Goal: Task Accomplishment & Management: Complete application form

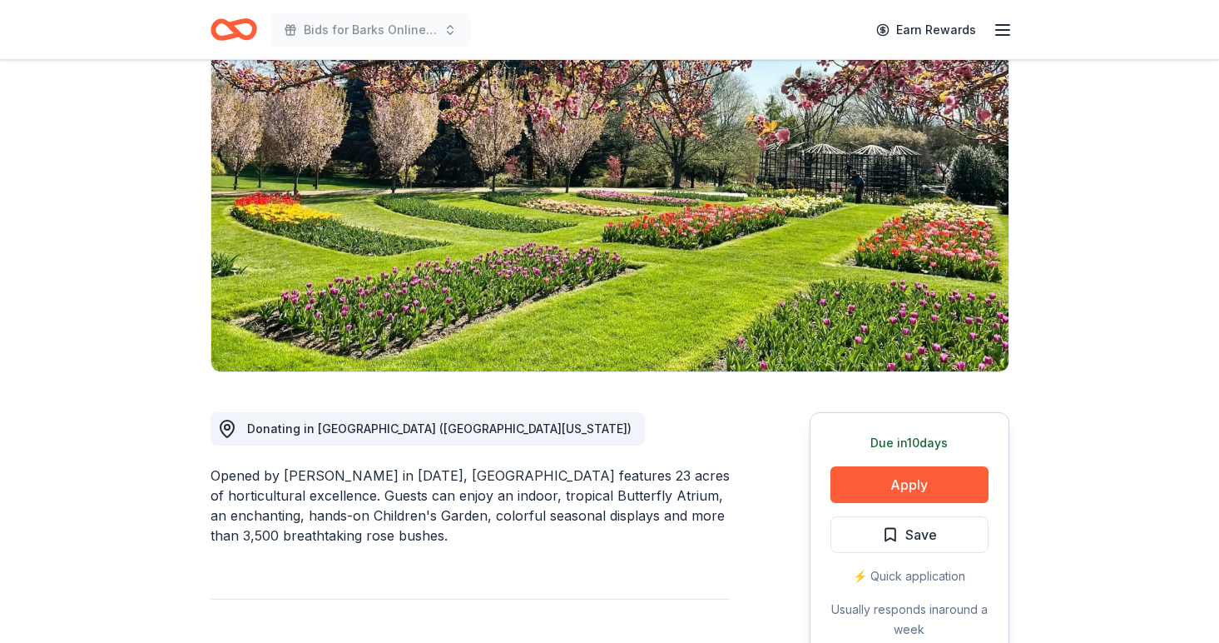
scroll to position [140, 0]
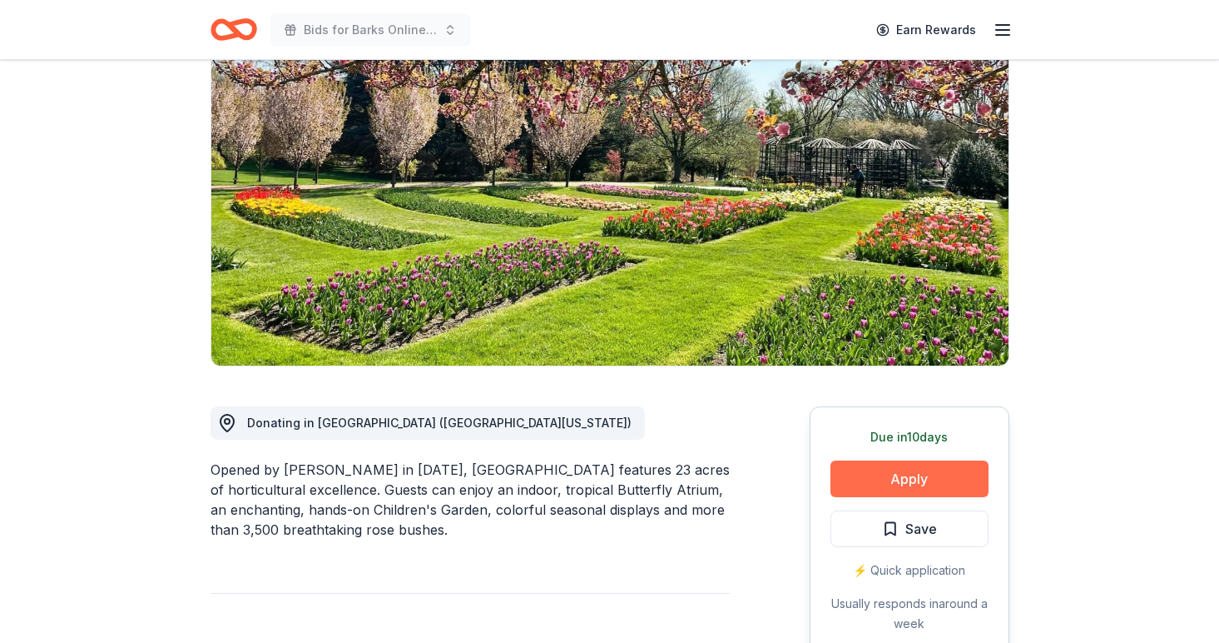
click at [930, 473] on button "Apply" at bounding box center [910, 478] width 158 height 37
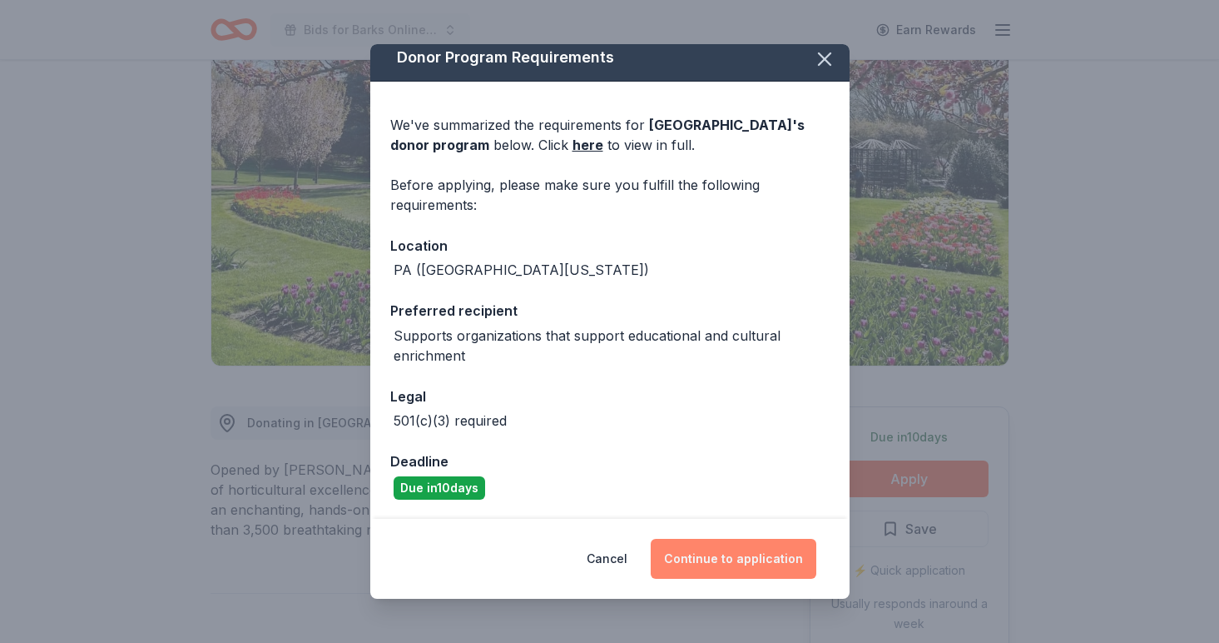
scroll to position [9, 0]
click at [729, 557] on button "Continue to application" at bounding box center [734, 559] width 166 height 40
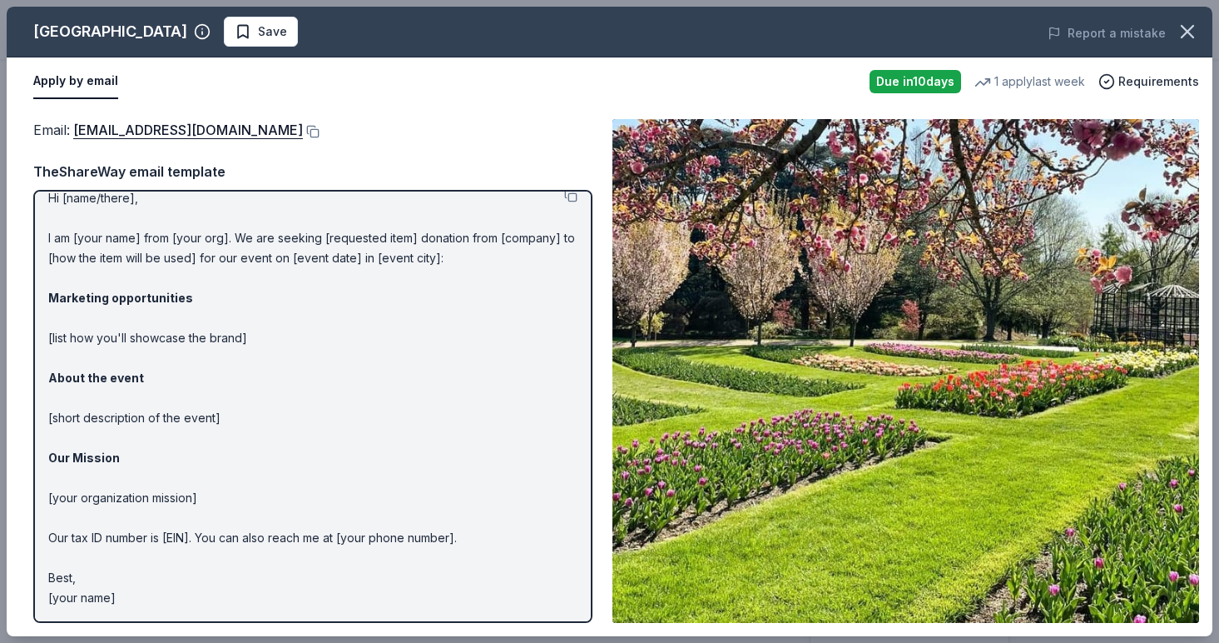
scroll to position [16, 0]
click at [1194, 36] on icon "button" at bounding box center [1187, 31] width 23 height 23
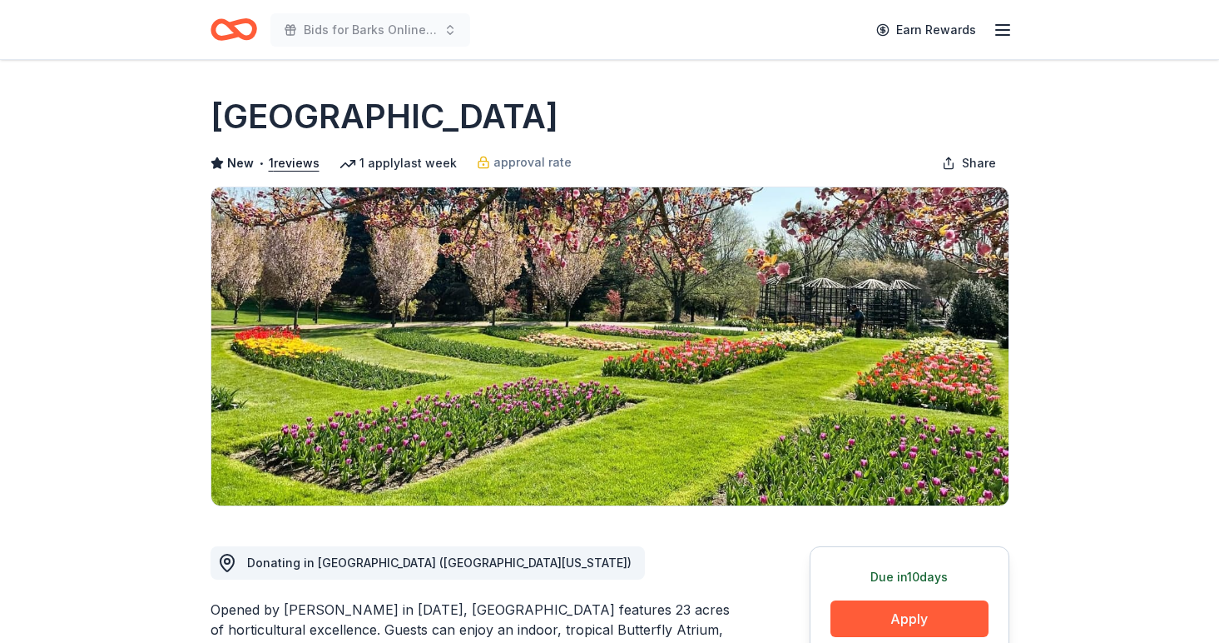
scroll to position [0, 0]
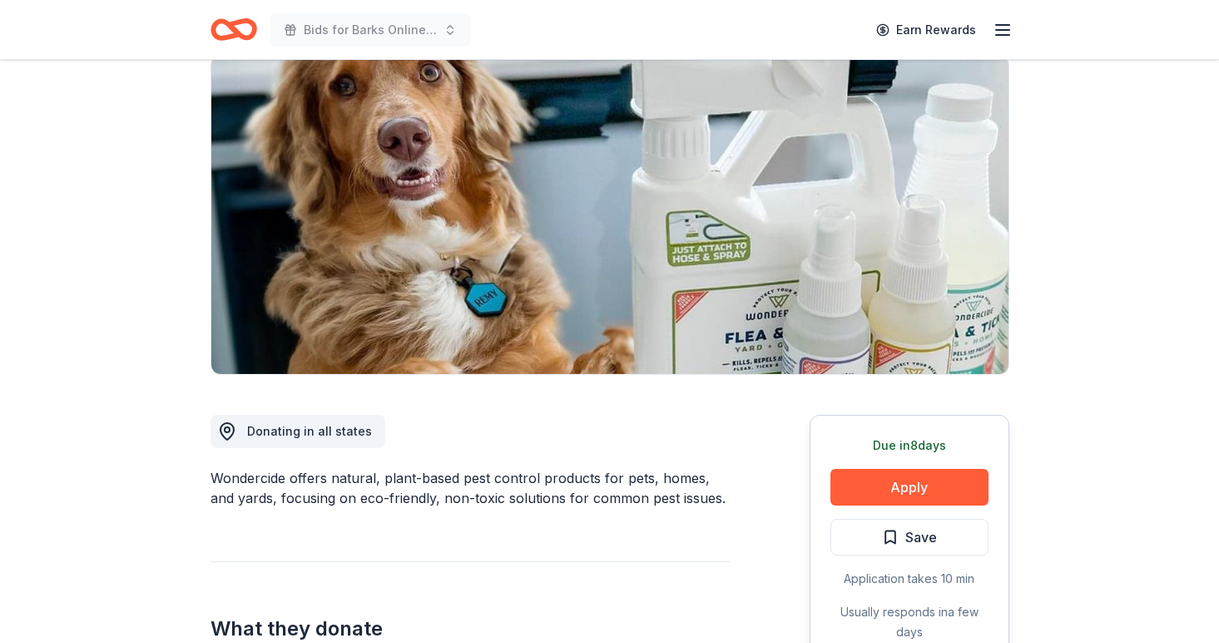
scroll to position [154, 0]
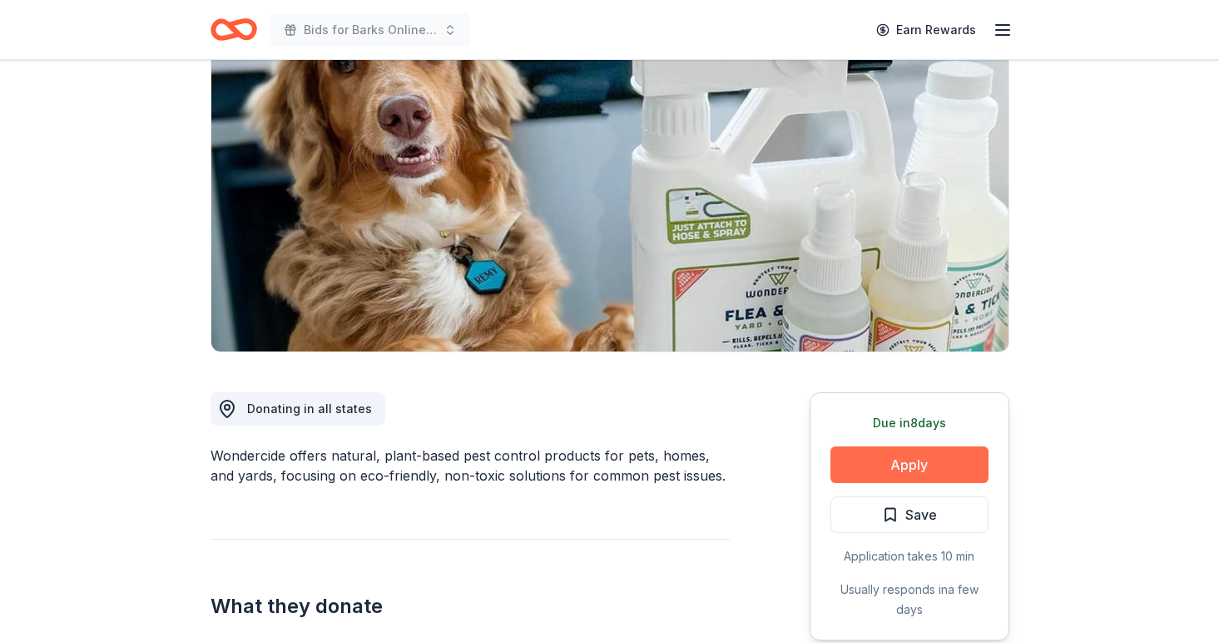
click at [901, 481] on button "Apply" at bounding box center [910, 464] width 158 height 37
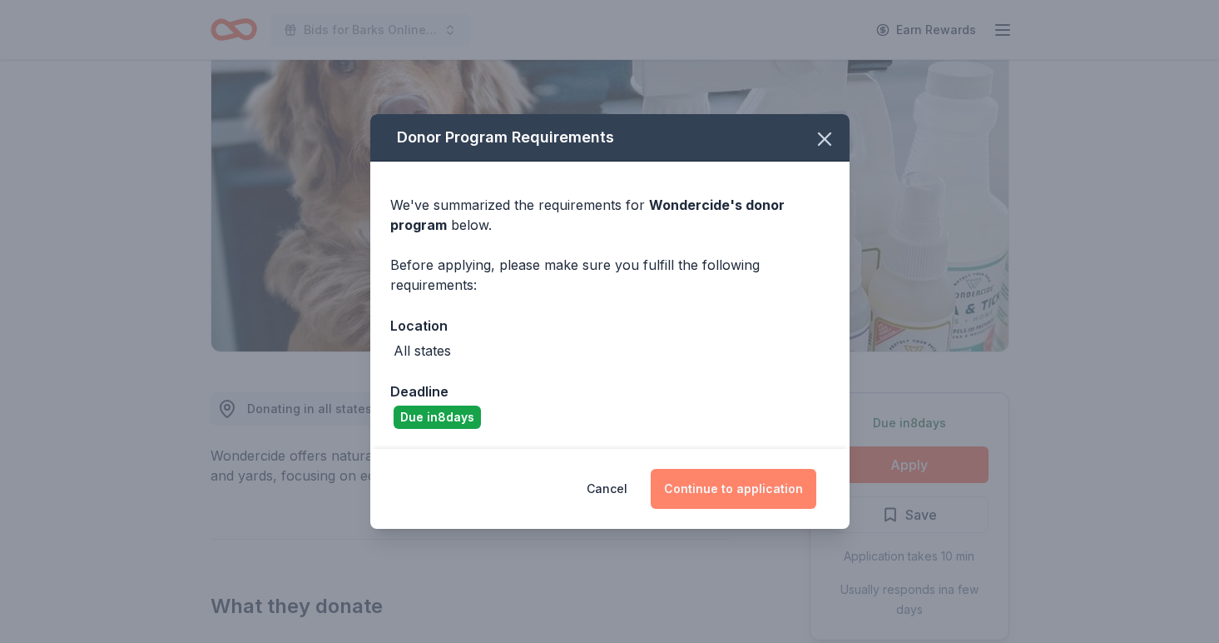
click at [774, 490] on button "Continue to application" at bounding box center [734, 489] width 166 height 40
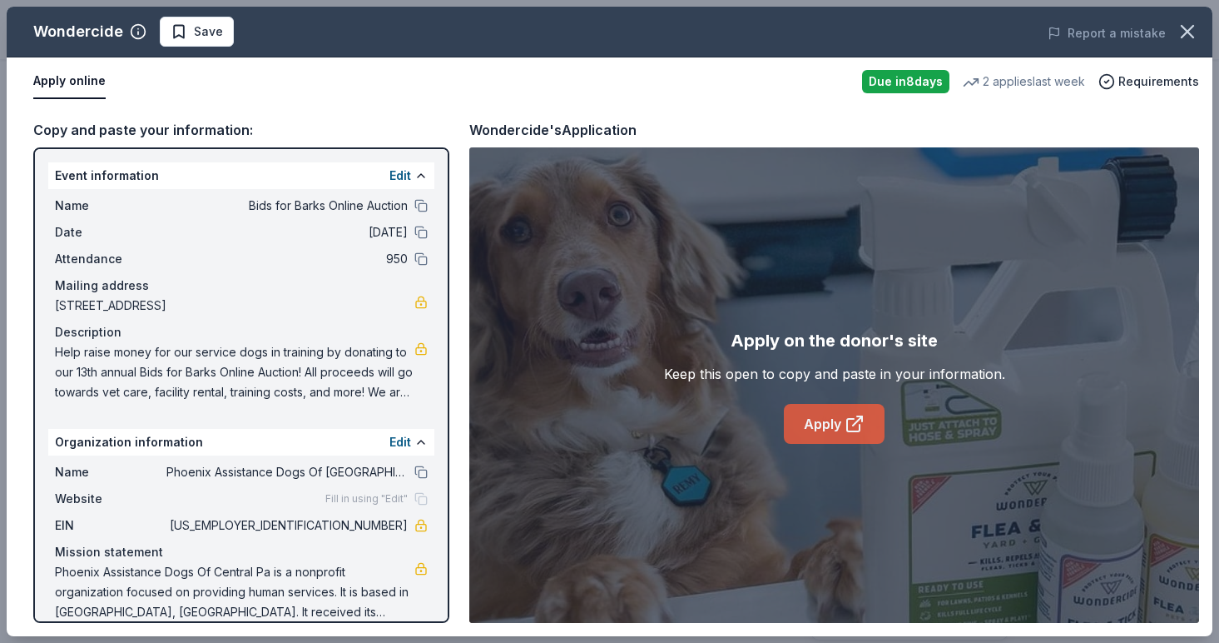
click at [848, 422] on icon at bounding box center [855, 424] width 20 height 20
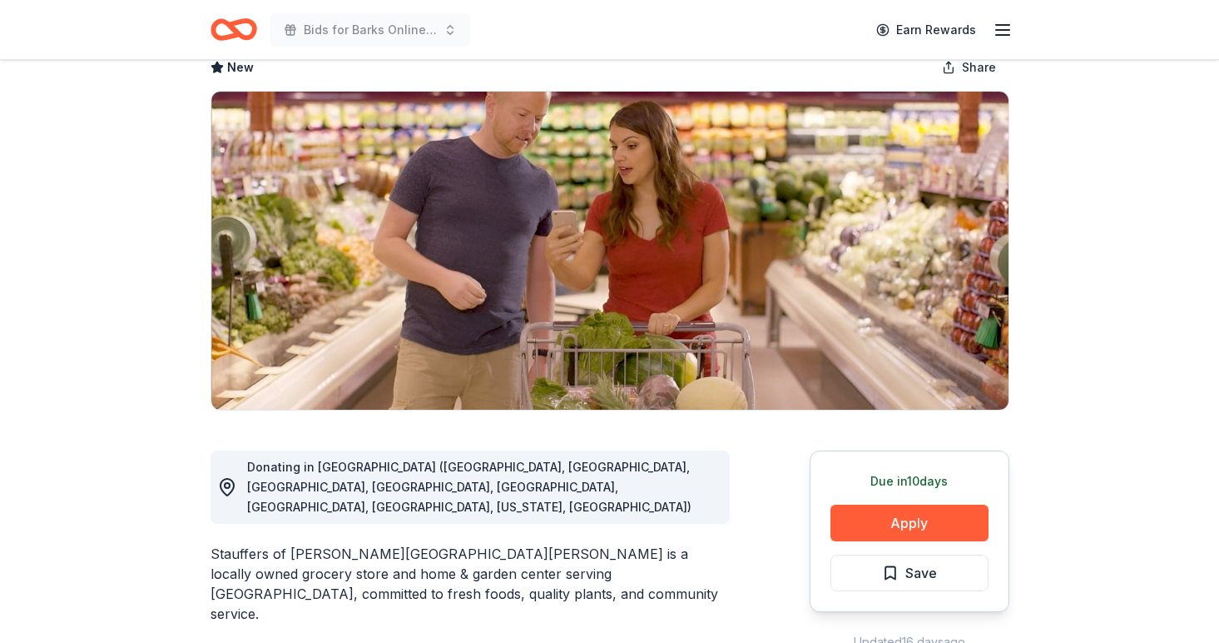
scroll to position [120, 0]
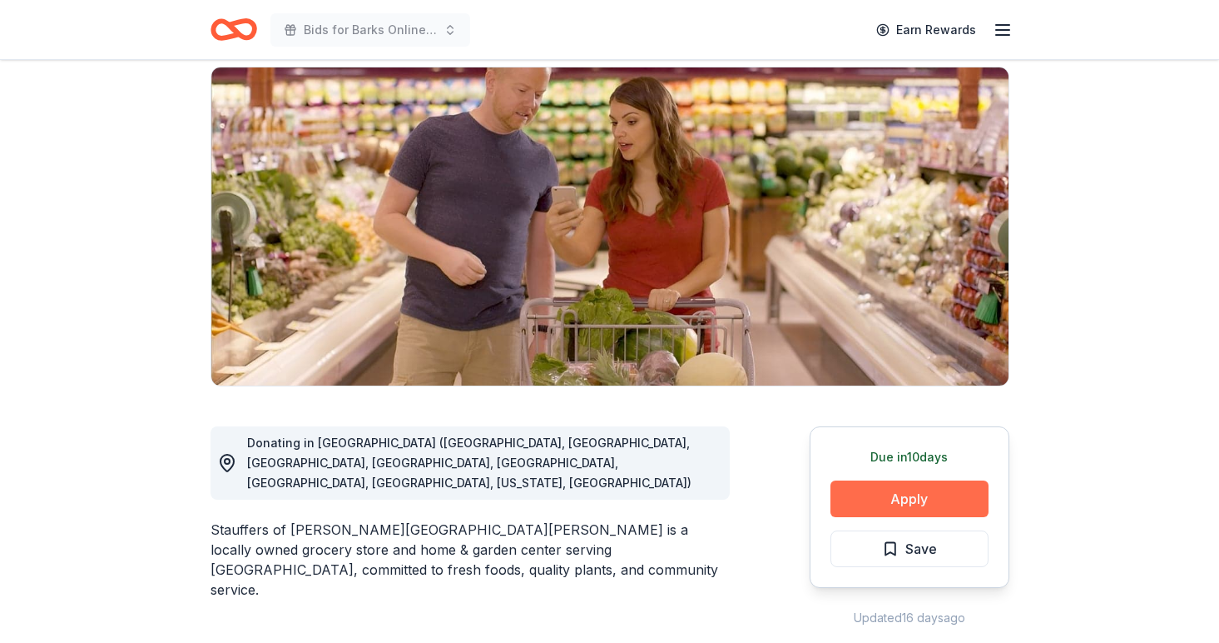
click at [969, 499] on button "Apply" at bounding box center [910, 498] width 158 height 37
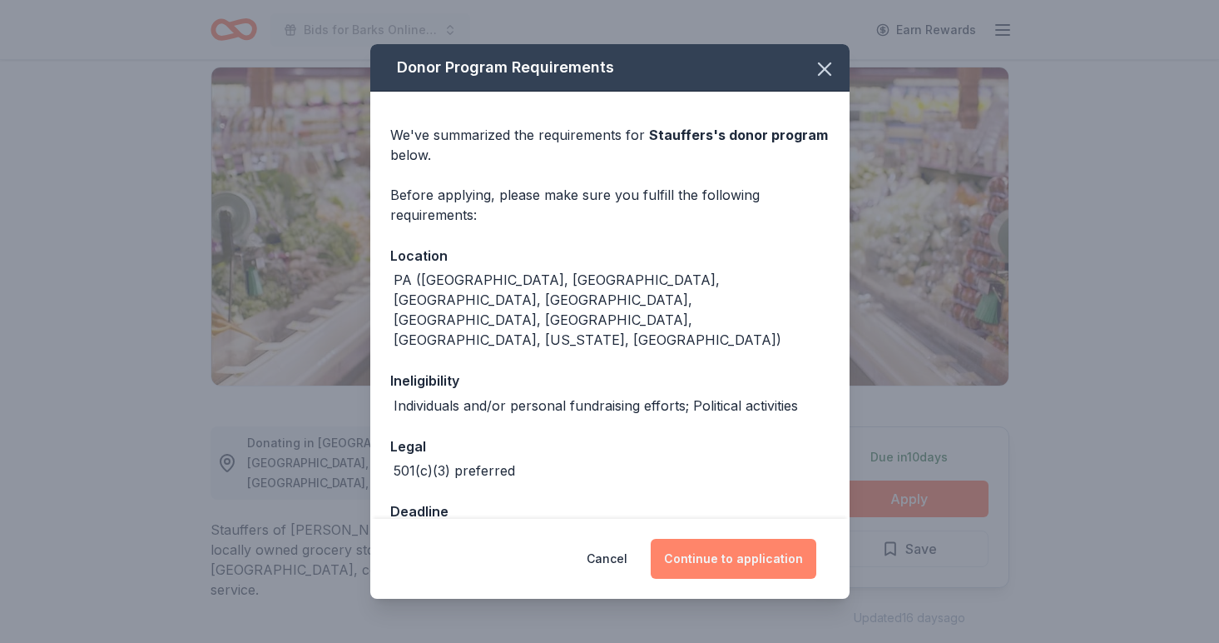
click at [772, 555] on button "Continue to application" at bounding box center [734, 559] width 166 height 40
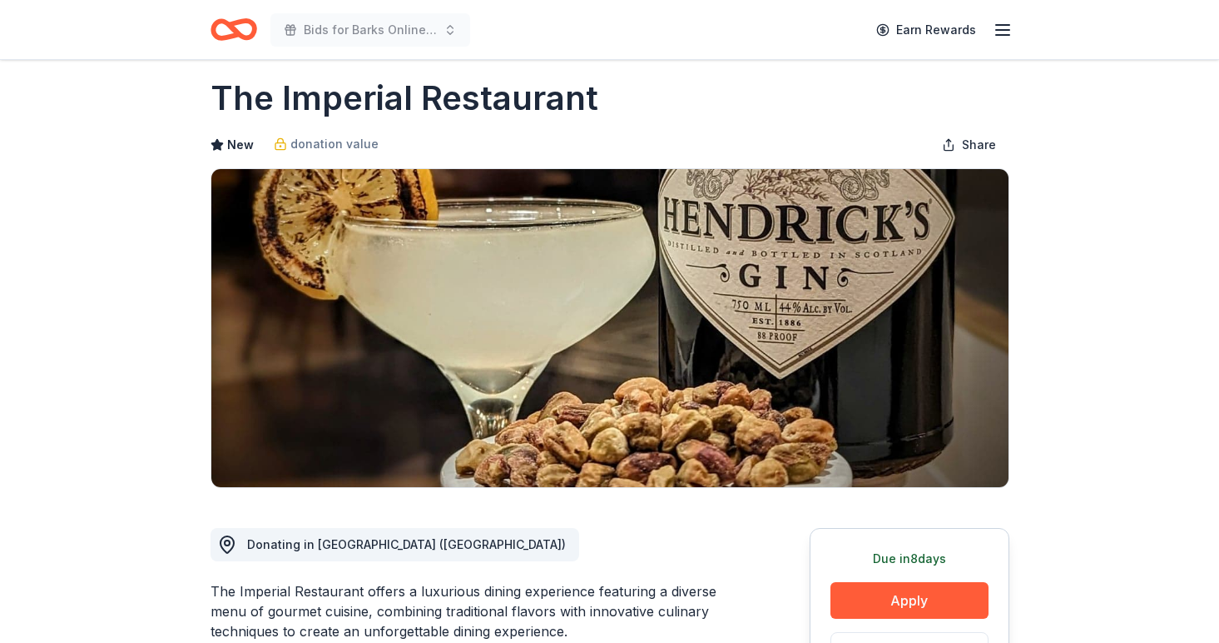
scroll to position [117, 0]
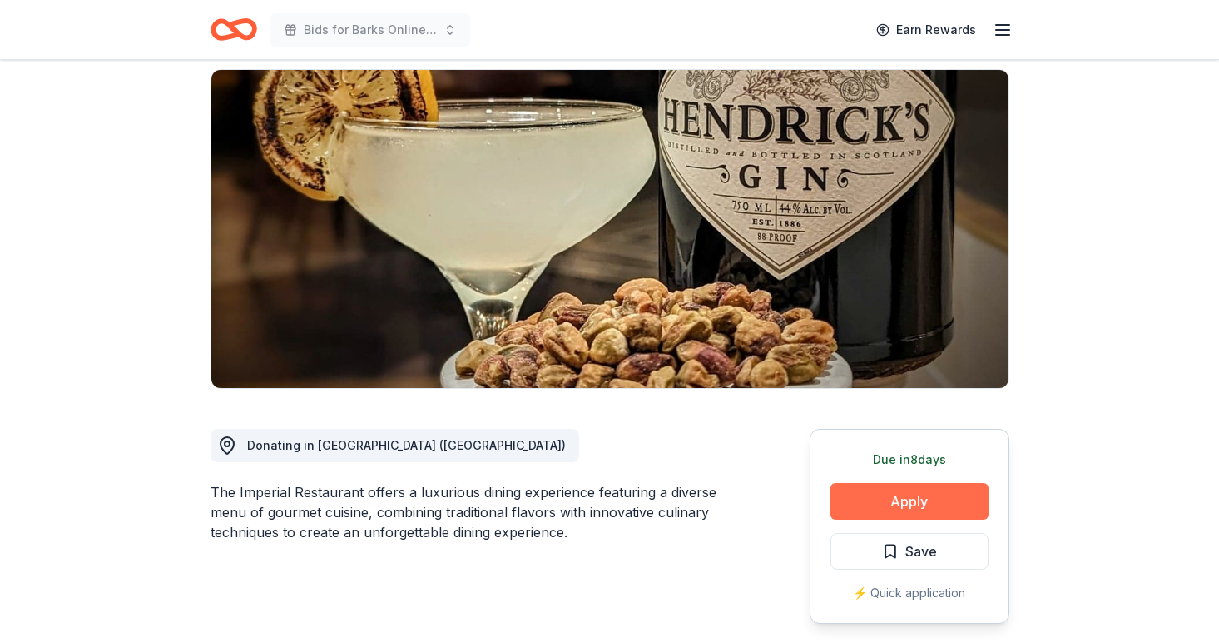
click at [851, 510] on button "Apply" at bounding box center [910, 501] width 158 height 37
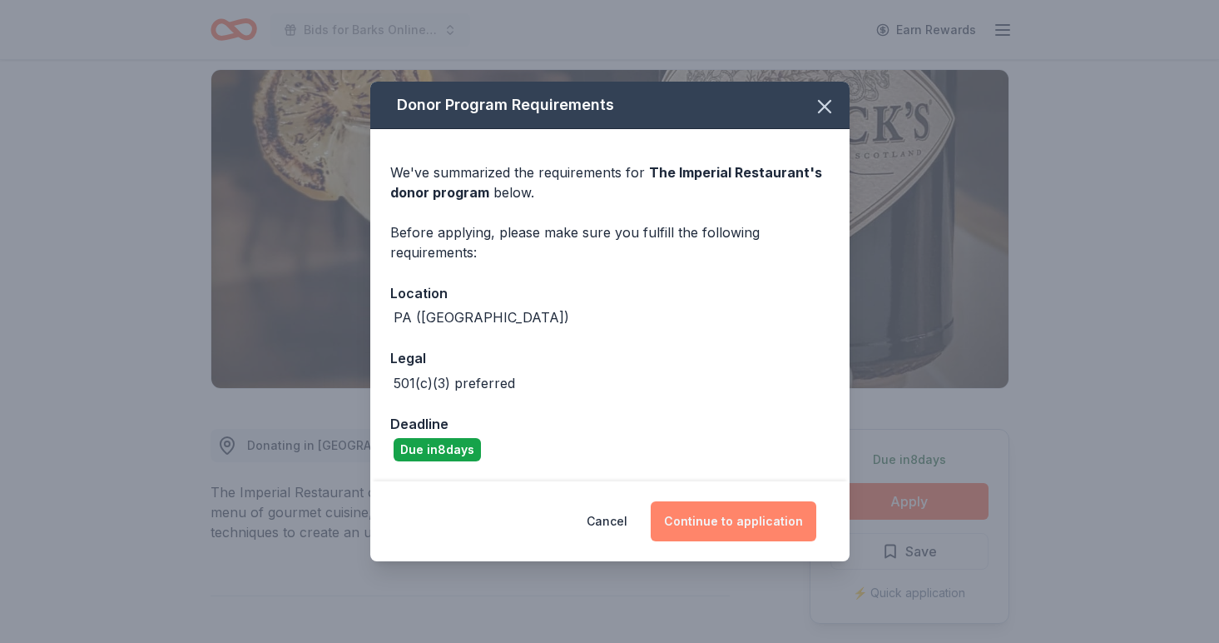
click at [797, 529] on button "Continue to application" at bounding box center [734, 521] width 166 height 40
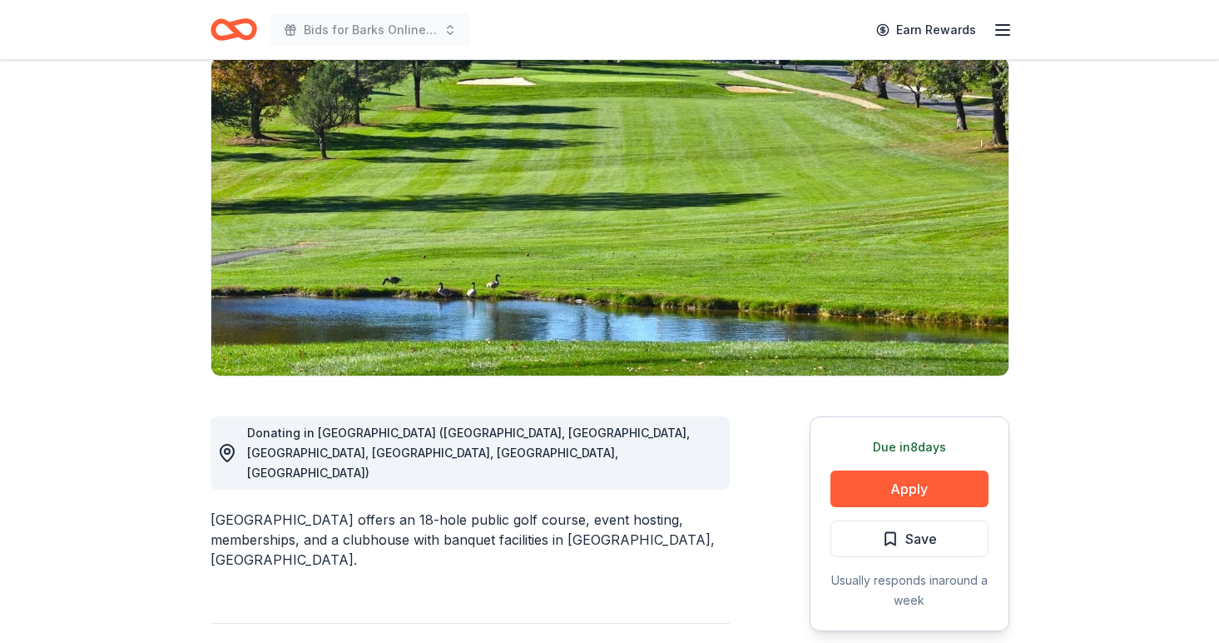
scroll to position [157, 0]
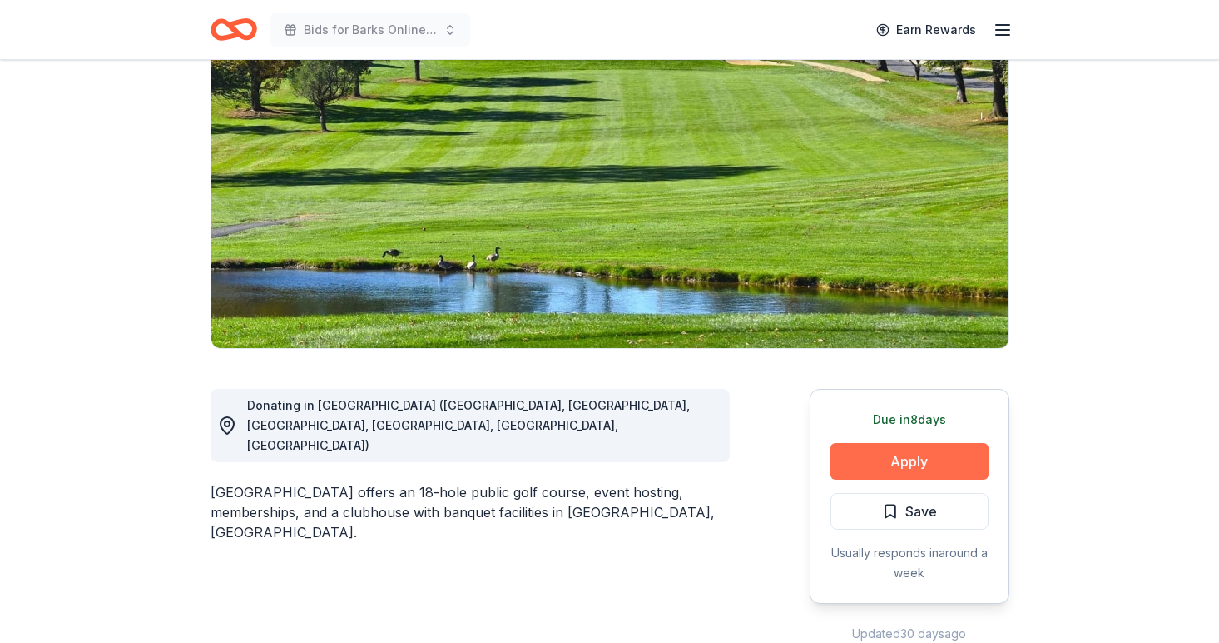
click at [955, 446] on button "Apply" at bounding box center [910, 461] width 158 height 37
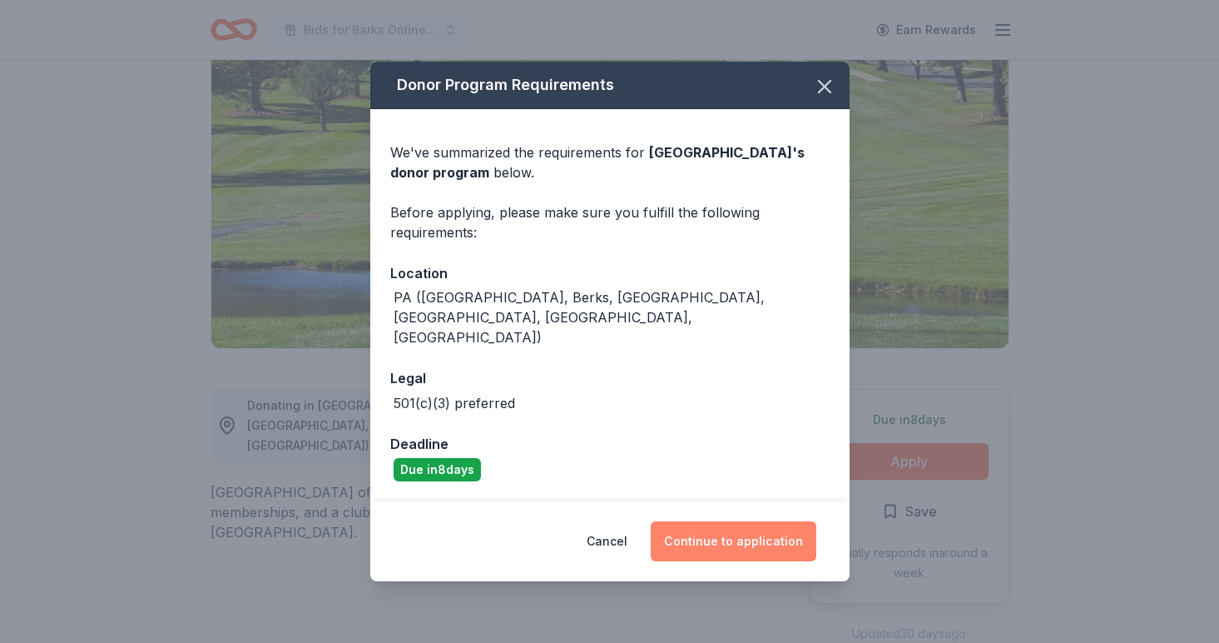
click at [753, 524] on button "Continue to application" at bounding box center [734, 541] width 166 height 40
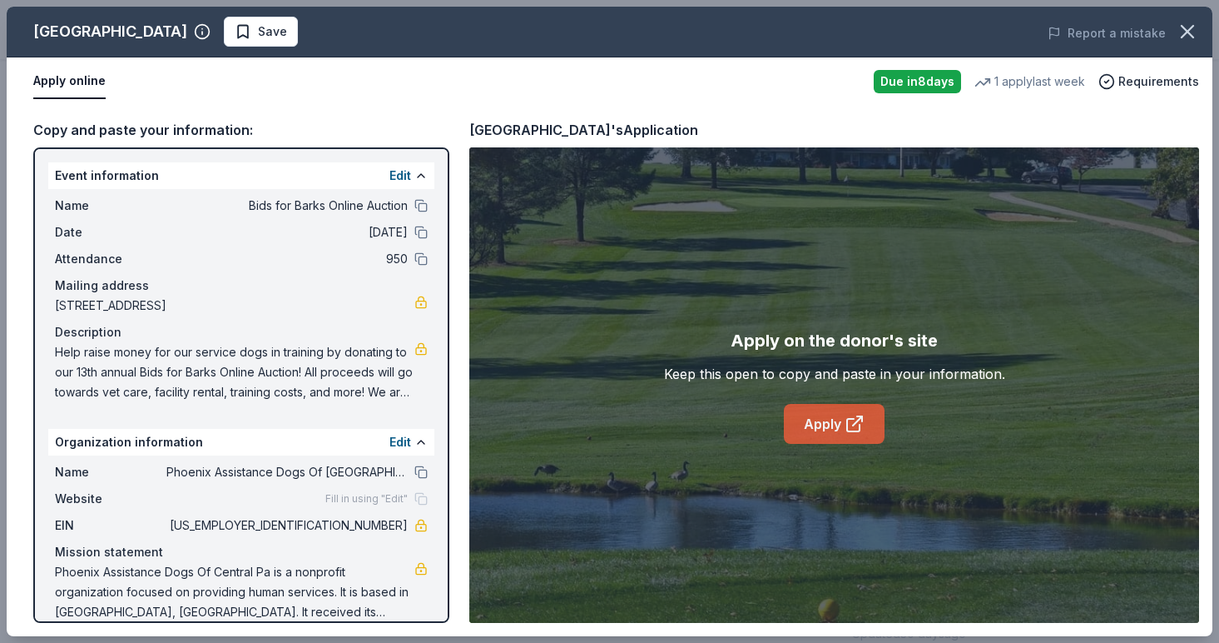
click at [831, 433] on link "Apply" at bounding box center [834, 424] width 101 height 40
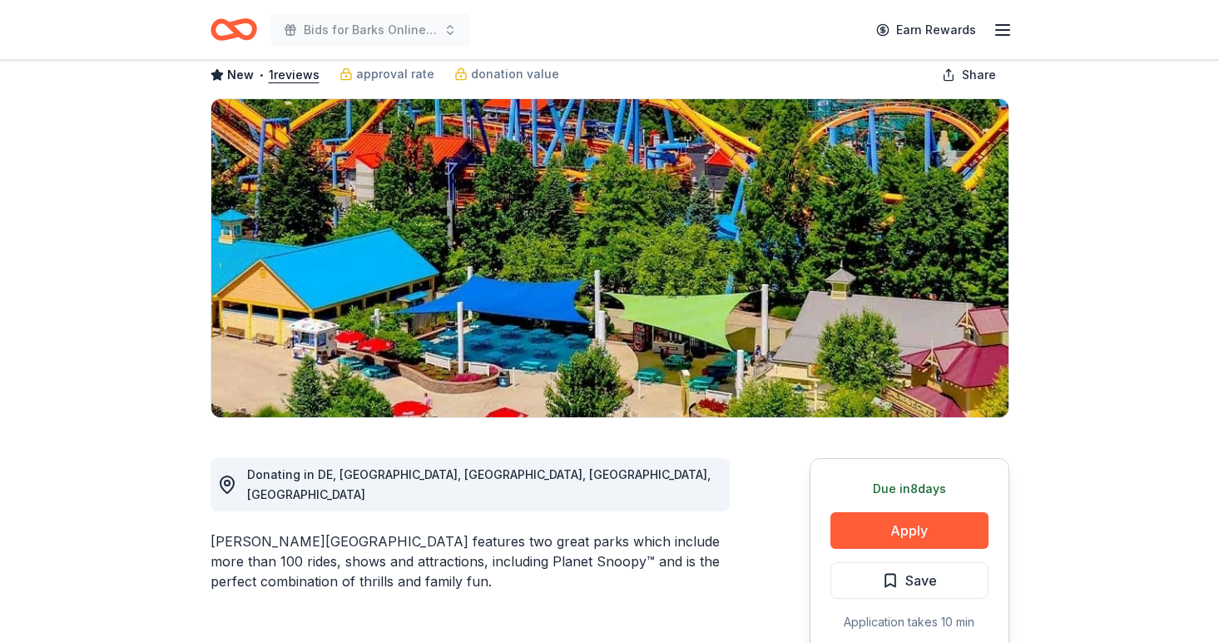
scroll to position [204, 0]
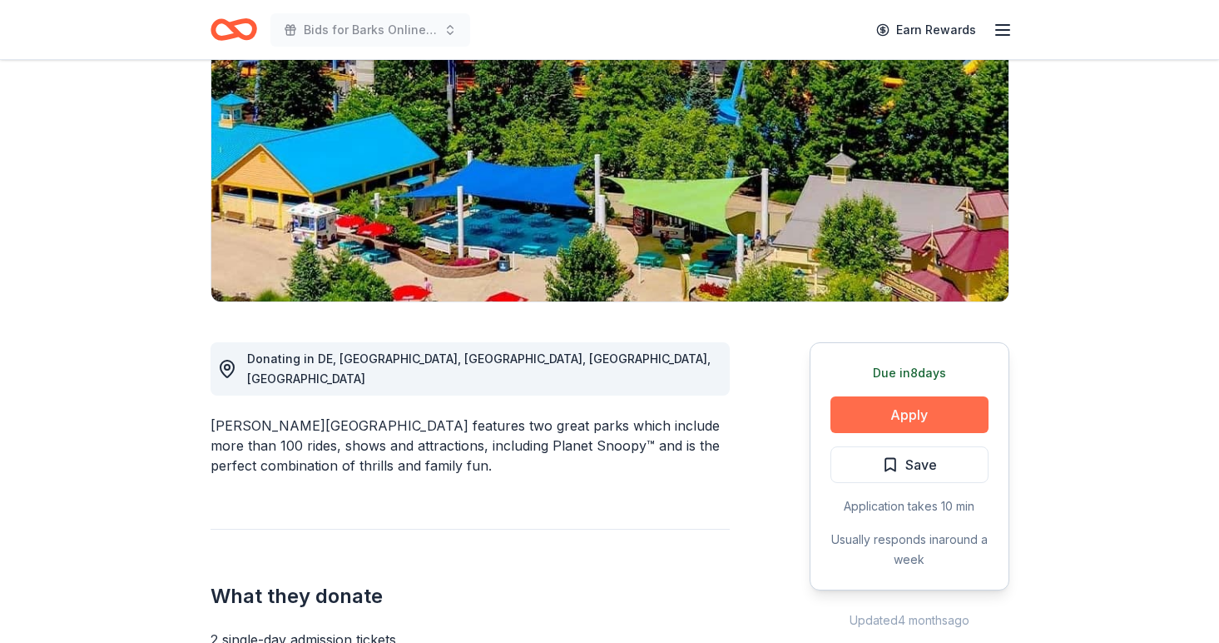
click at [865, 427] on button "Apply" at bounding box center [910, 414] width 158 height 37
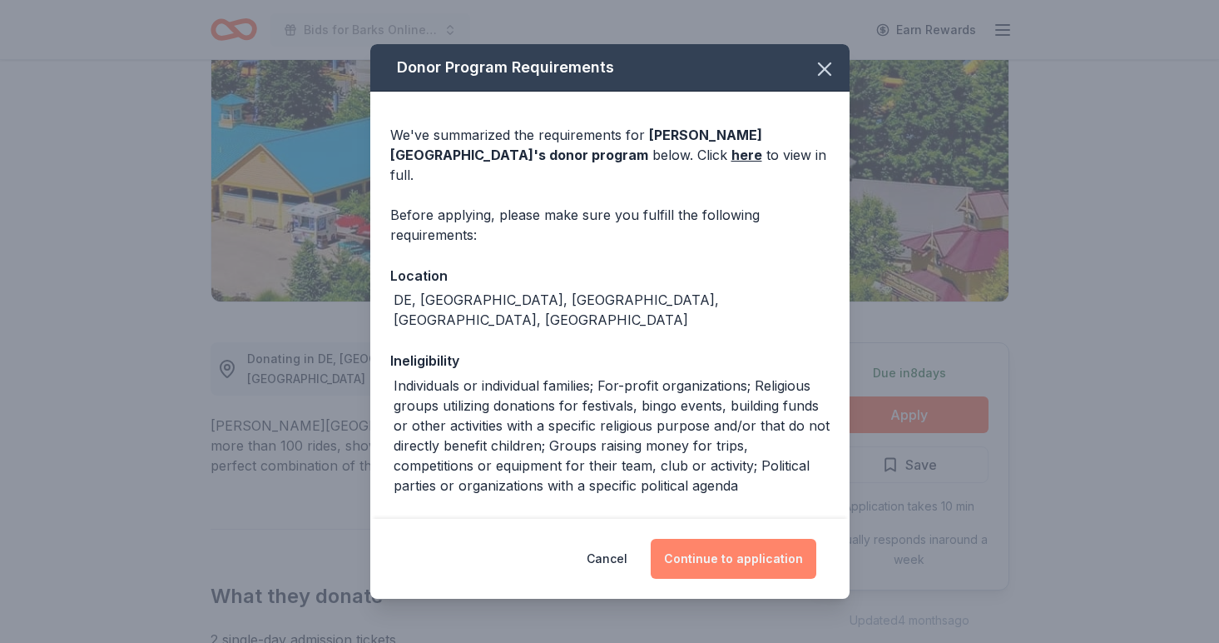
click at [790, 548] on button "Continue to application" at bounding box center [734, 559] width 166 height 40
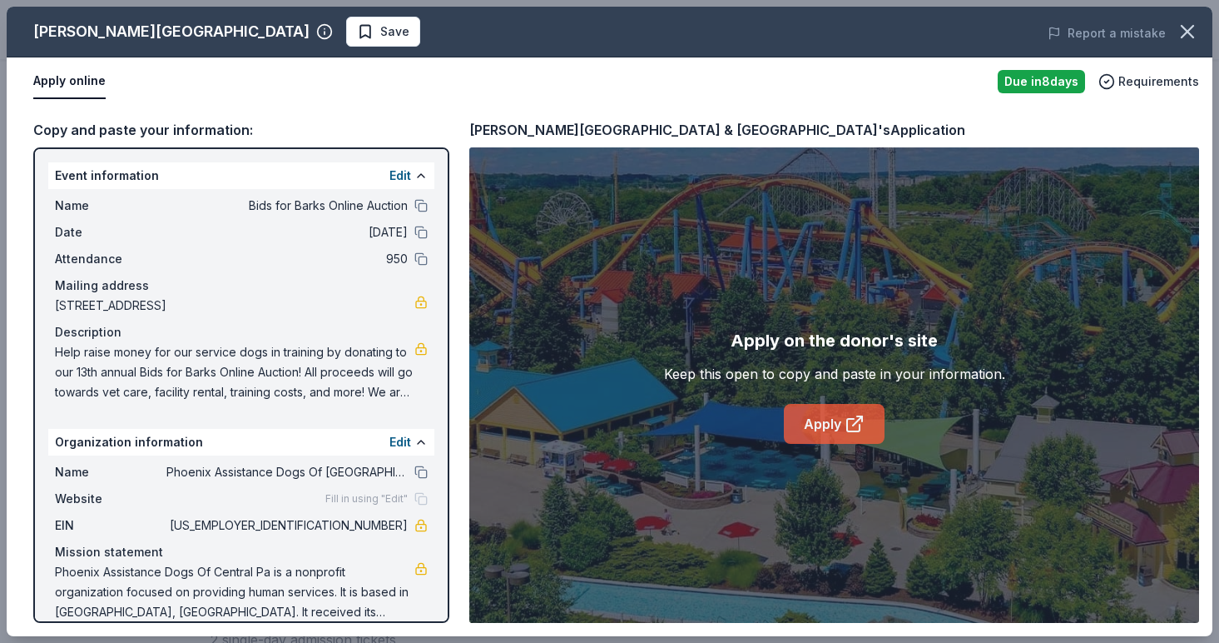
click at [847, 427] on icon at bounding box center [853, 425] width 12 height 12
